Goal: Task Accomplishment & Management: Complete application form

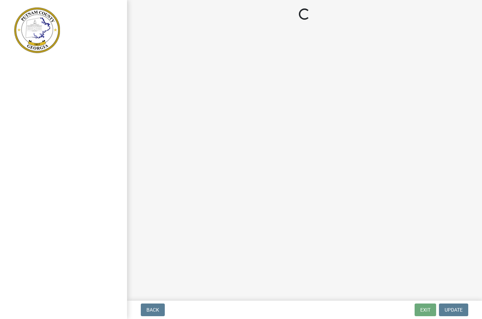
scroll to position [0, 0]
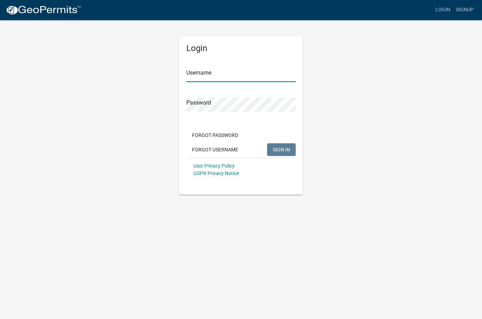
click at [224, 73] on input "Username" at bounding box center [240, 75] width 109 height 14
type input "Pawson"
click at [281, 149] on button "SIGN IN" at bounding box center [281, 150] width 29 height 13
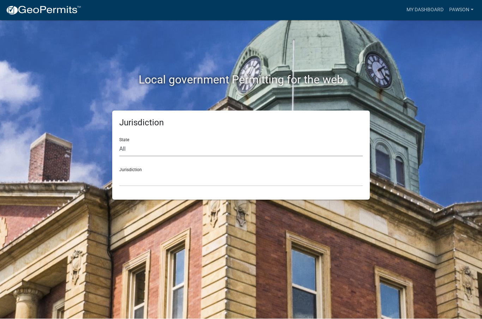
click at [167, 148] on select "All [US_STATE] [US_STATE] [US_STATE] [US_STATE] [US_STATE] [US_STATE] [US_STATE…" at bounding box center [240, 149] width 243 height 14
select select "[US_STATE]"
click at [211, 173] on select "[GEOGRAPHIC_DATA], [US_STATE][PERSON_NAME][GEOGRAPHIC_DATA], [US_STATE][PERSON_…" at bounding box center [240, 179] width 243 height 14
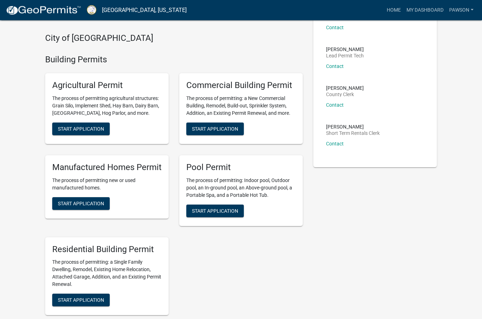
scroll to position [151, 0]
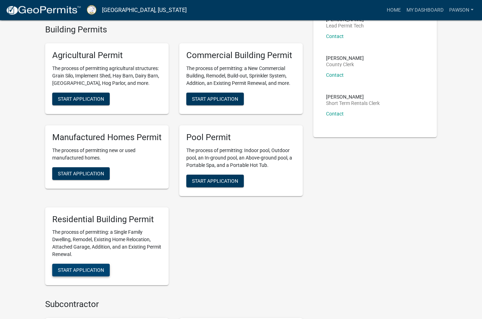
click at [91, 270] on span "Start Application" at bounding box center [81, 271] width 46 height 6
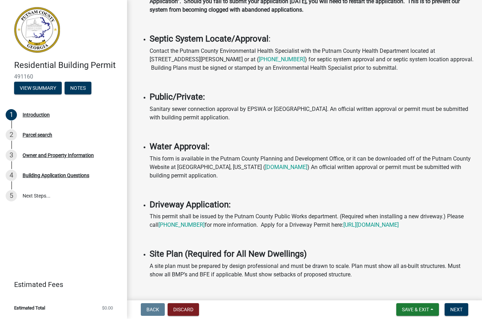
scroll to position [200, 0]
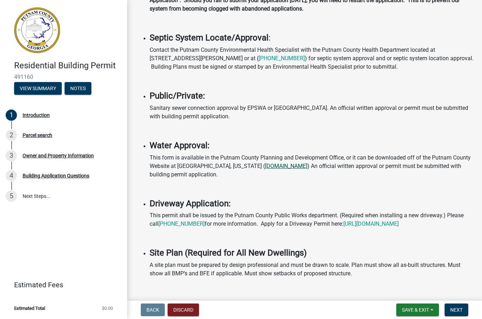
click at [265, 170] on link "[DOMAIN_NAME]" at bounding box center [286, 166] width 42 height 7
